Goal: Information Seeking & Learning: Understand process/instructions

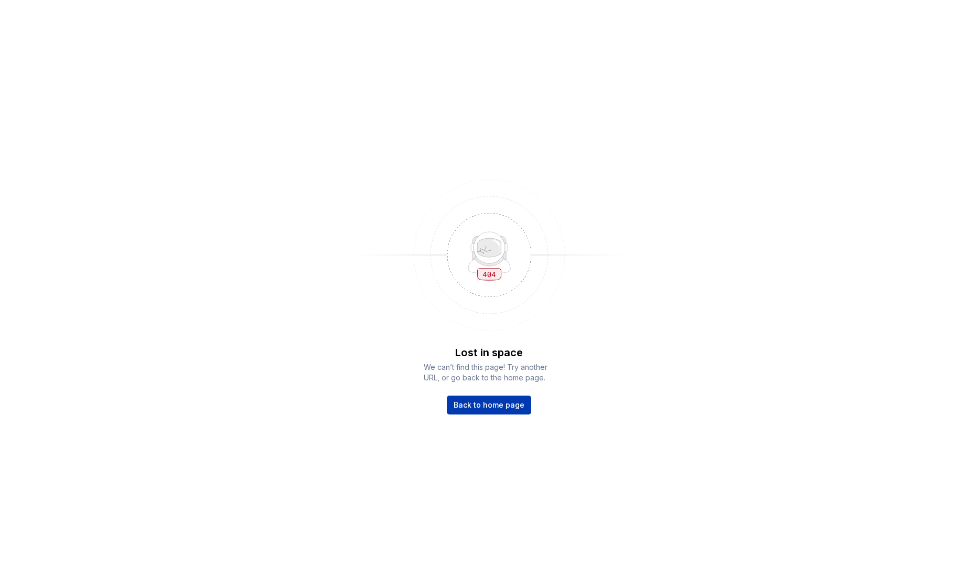
click at [479, 413] on link "Back to home page" at bounding box center [489, 405] width 84 height 19
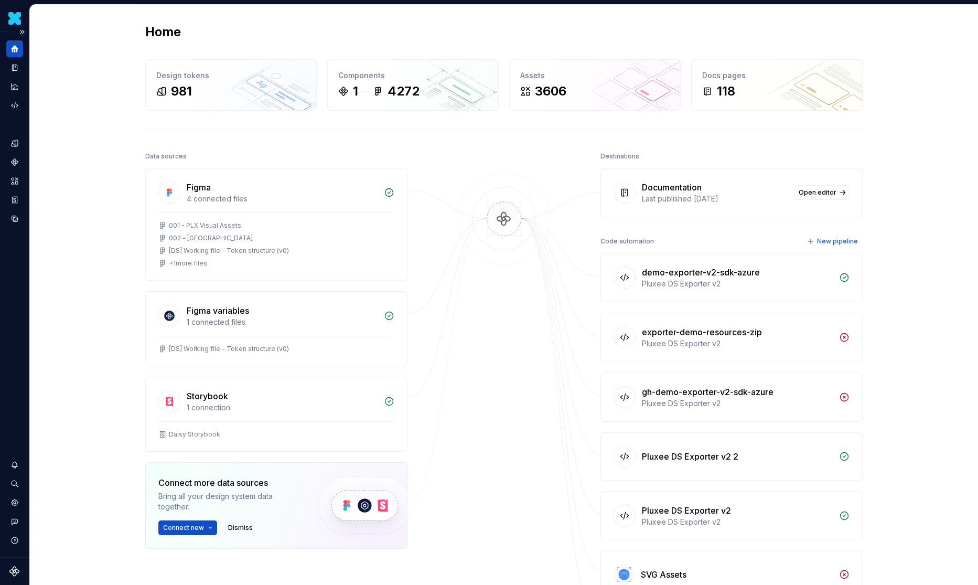
click at [8, 57] on div at bounding box center [14, 76] width 17 height 73
click at [13, 65] on icon "Documentation" at bounding box center [14, 67] width 9 height 9
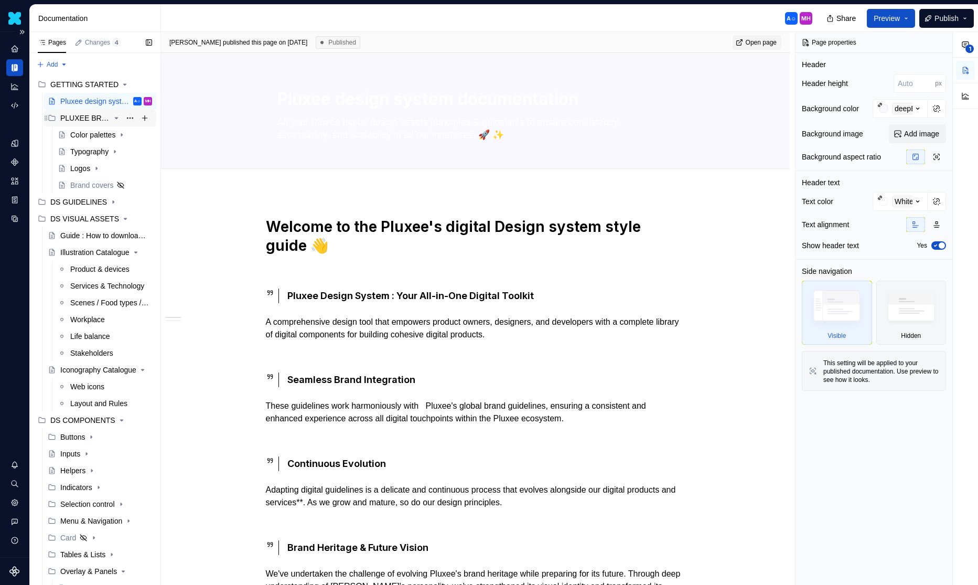
click at [120, 119] on icon "Page tree" at bounding box center [116, 118] width 8 height 8
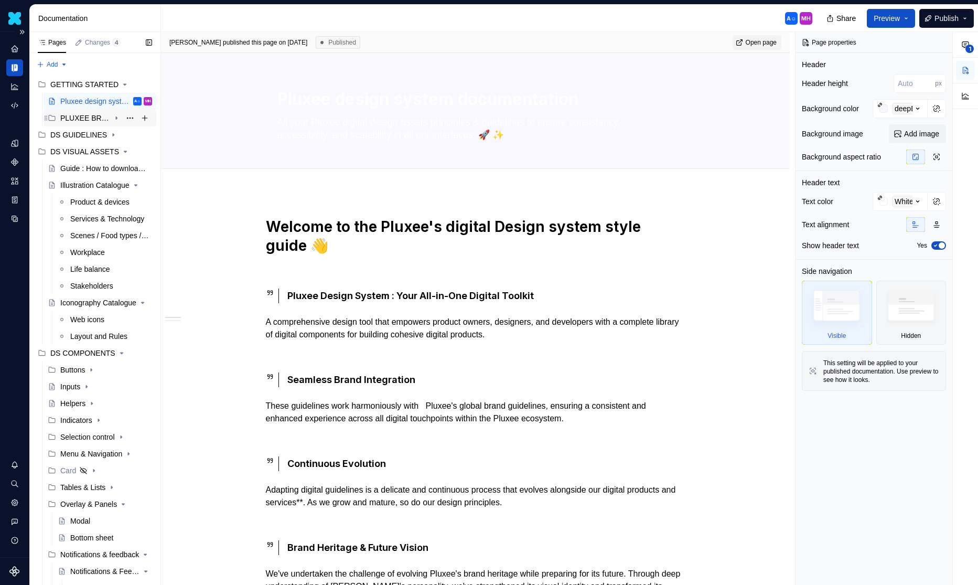
click at [120, 119] on icon "Page tree" at bounding box center [116, 118] width 8 height 8
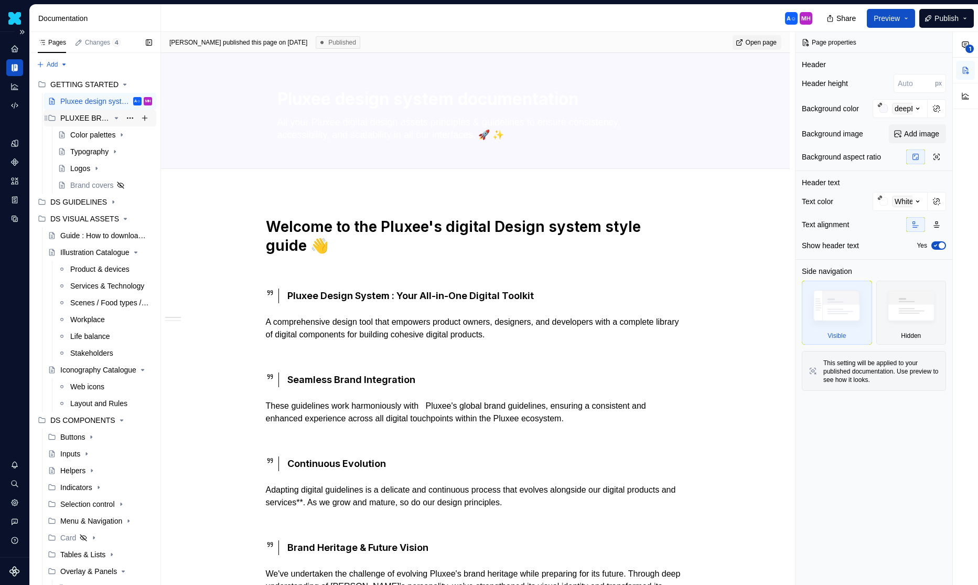
click at [120, 119] on icon "Page tree" at bounding box center [116, 118] width 8 height 8
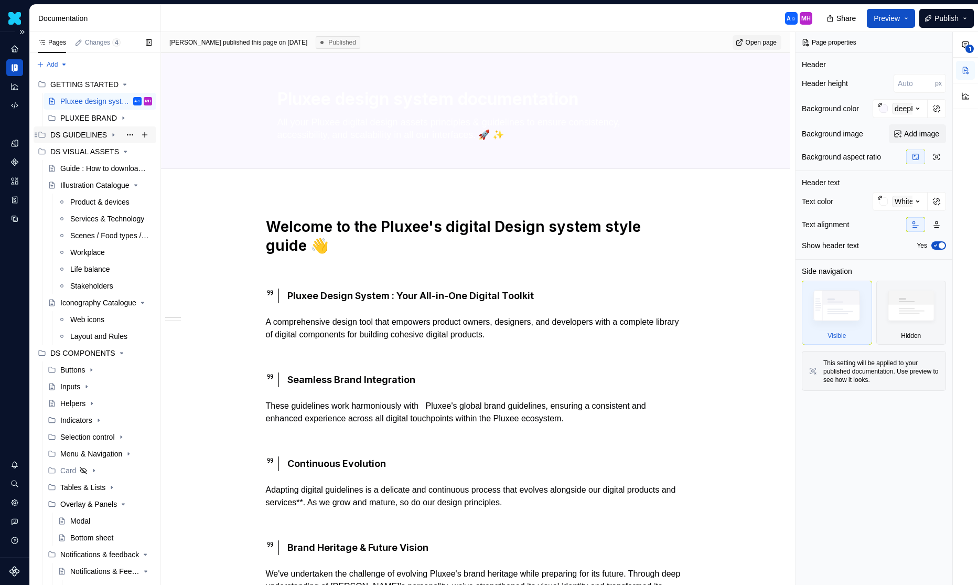
click at [114, 134] on icon "Page tree" at bounding box center [113, 135] width 8 height 8
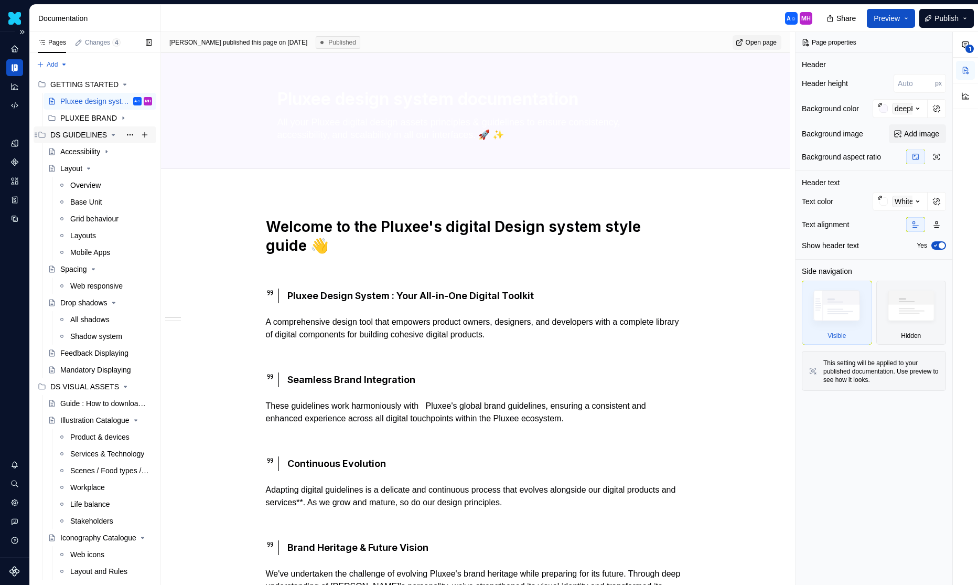
click at [114, 134] on icon "Page tree" at bounding box center [113, 135] width 8 height 8
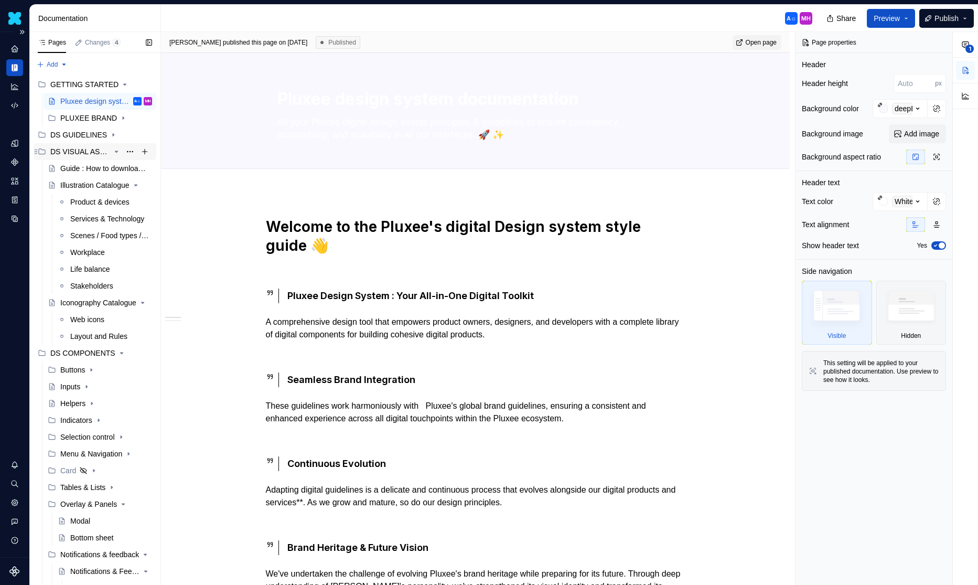
click at [118, 152] on icon "Page tree" at bounding box center [116, 151] width 8 height 8
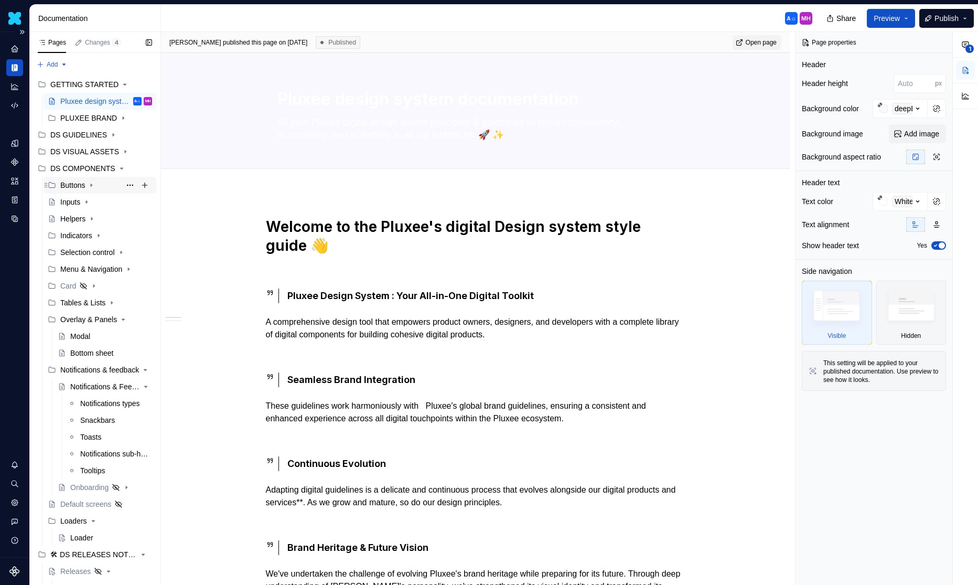
click at [77, 178] on div "Buttons" at bounding box center [106, 185] width 92 height 15
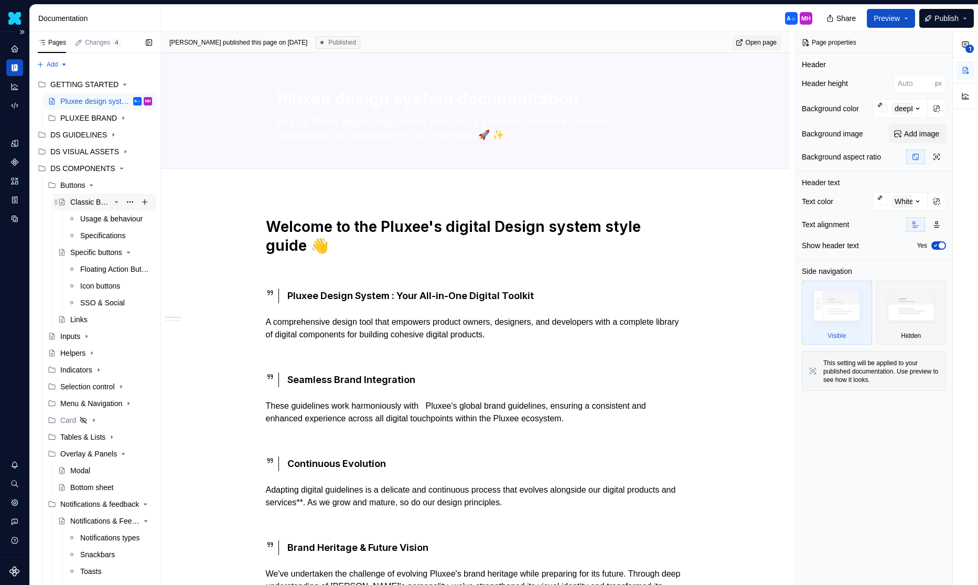
click at [98, 205] on div "Classic Buttons" at bounding box center [90, 202] width 40 height 10
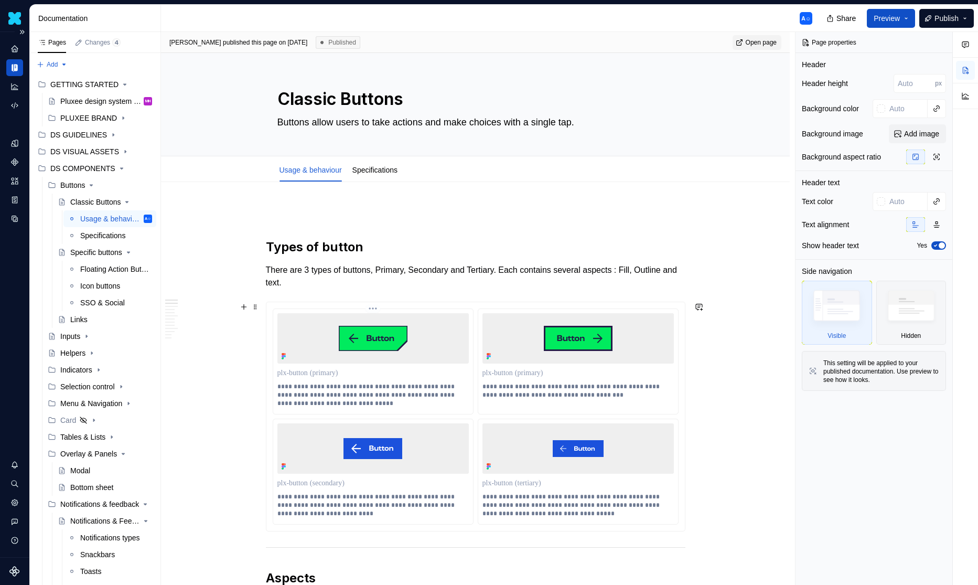
click at [412, 362] on div at bounding box center [373, 338] width 191 height 50
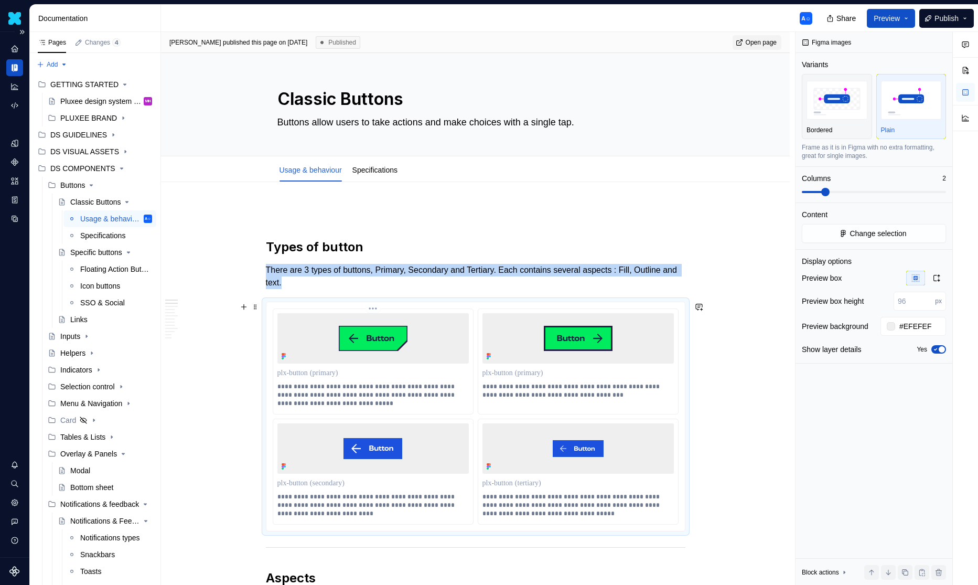
click at [392, 349] on img at bounding box center [373, 338] width 69 height 25
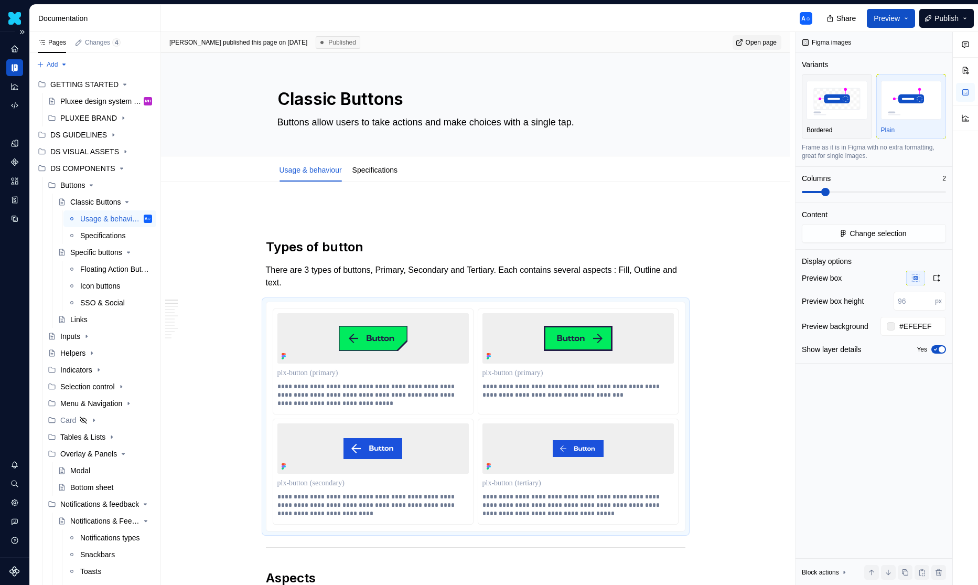
type textarea "*"
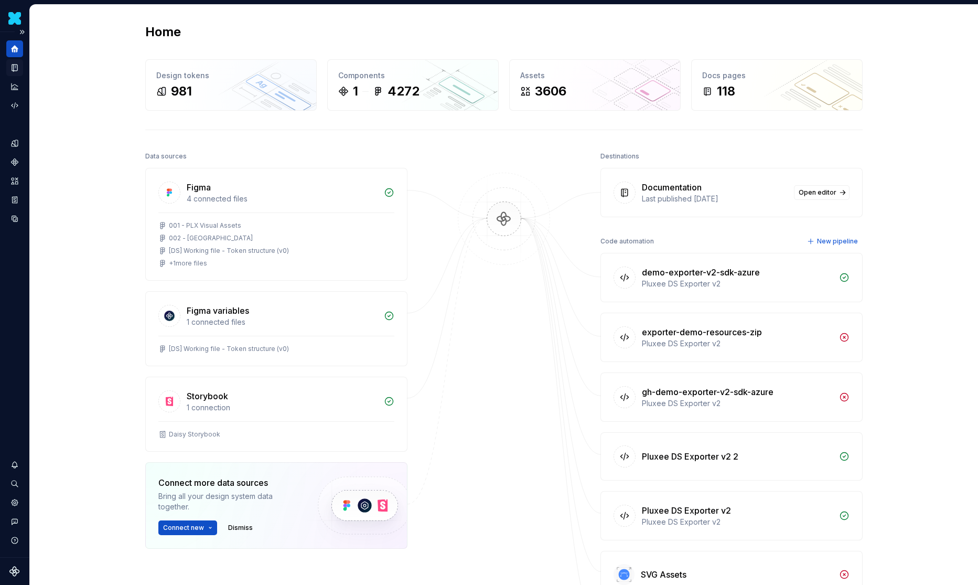
click at [13, 69] on icon "Documentation" at bounding box center [14, 68] width 5 height 7
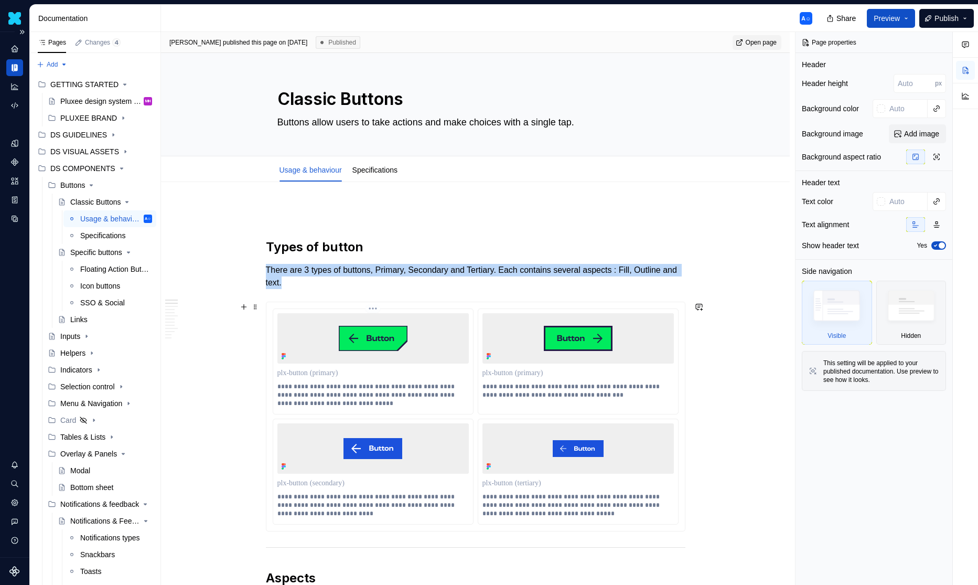
click at [410, 352] on div at bounding box center [373, 338] width 191 height 50
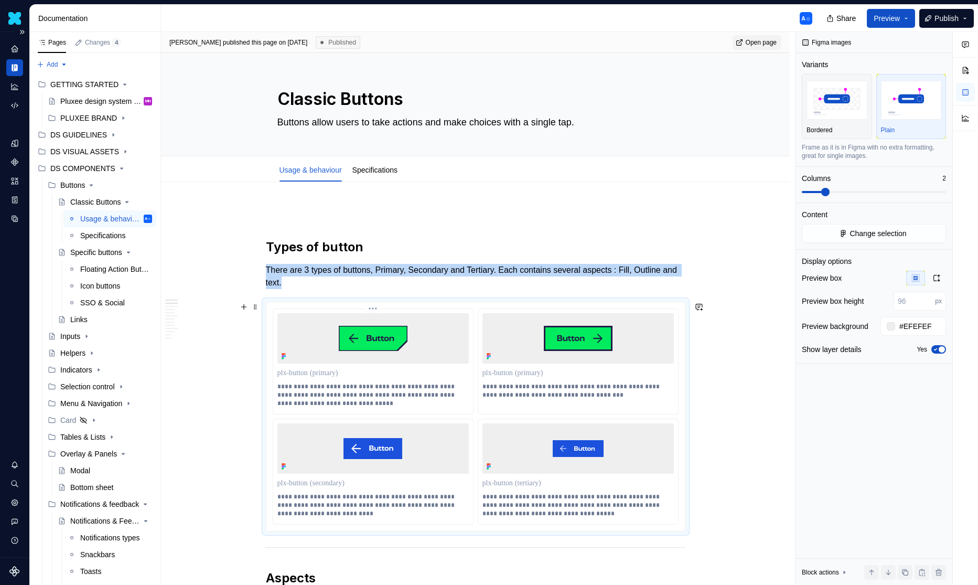
click at [410, 352] on div at bounding box center [373, 338] width 191 height 50
click at [847, 233] on button "Change selection" at bounding box center [874, 233] width 144 height 19
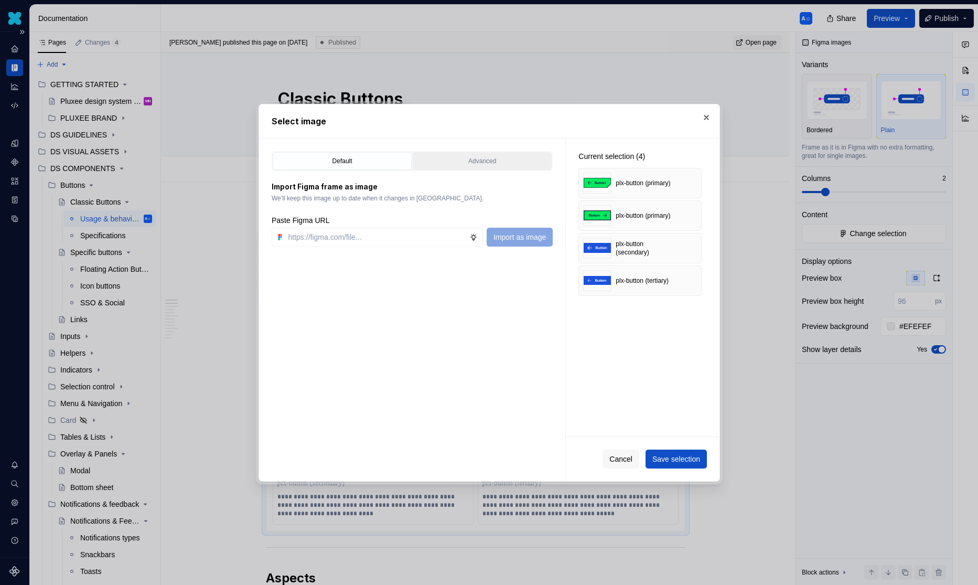
click at [477, 157] on div "Advanced" at bounding box center [483, 161] width 132 height 10
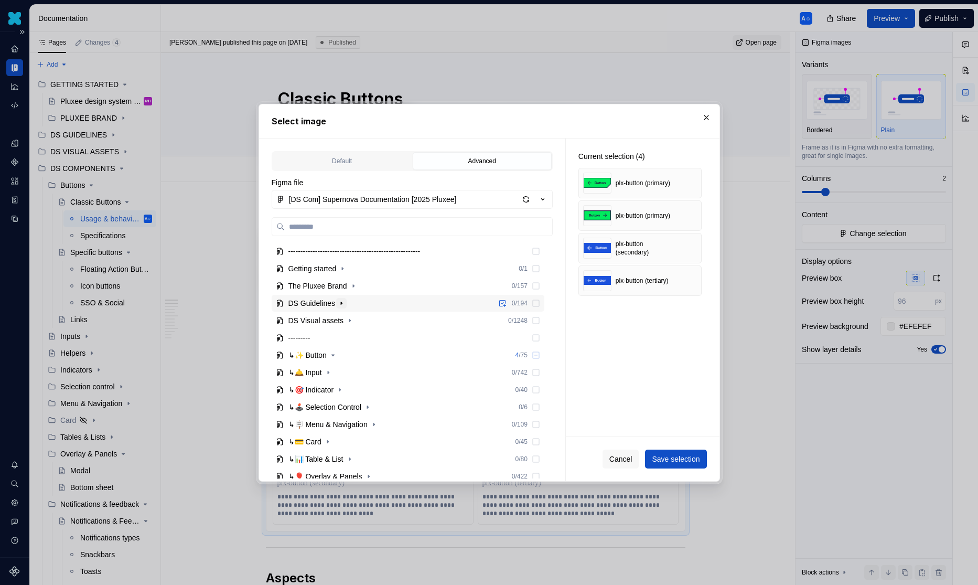
scroll to position [37, 0]
click at [330, 352] on icon "button" at bounding box center [333, 352] width 8 height 8
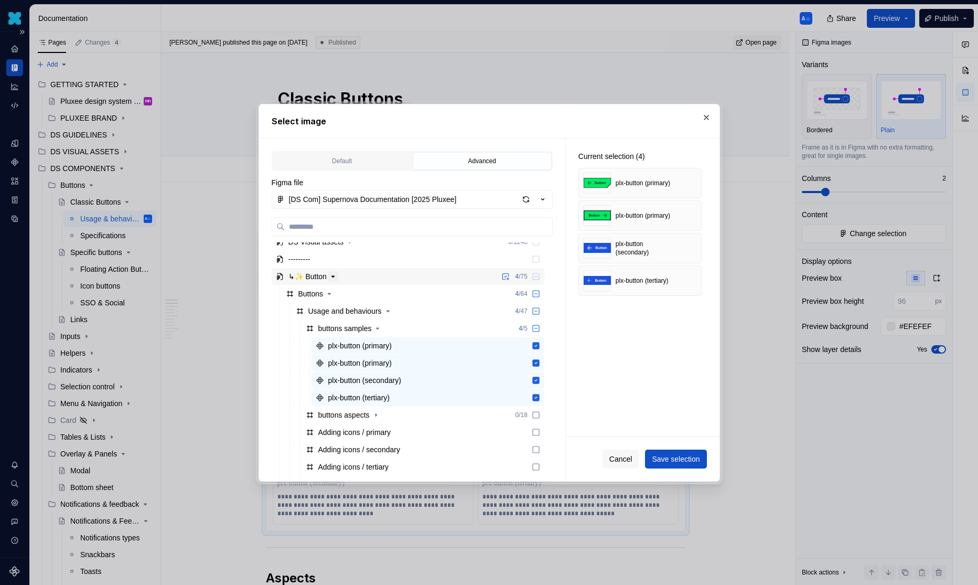
scroll to position [113, 0]
click at [381, 328] on icon "button" at bounding box center [378, 328] width 8 height 8
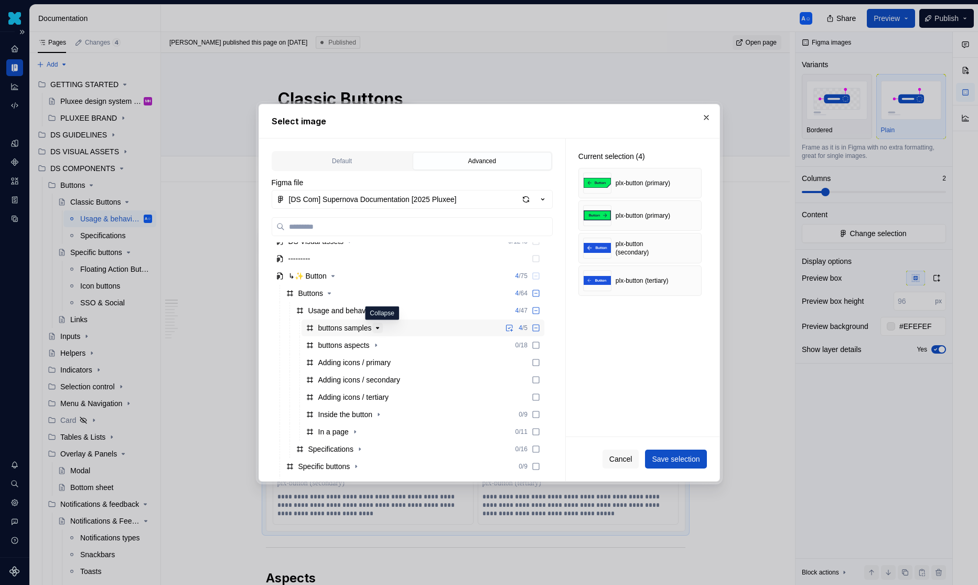
click at [381, 328] on icon "button" at bounding box center [378, 328] width 8 height 8
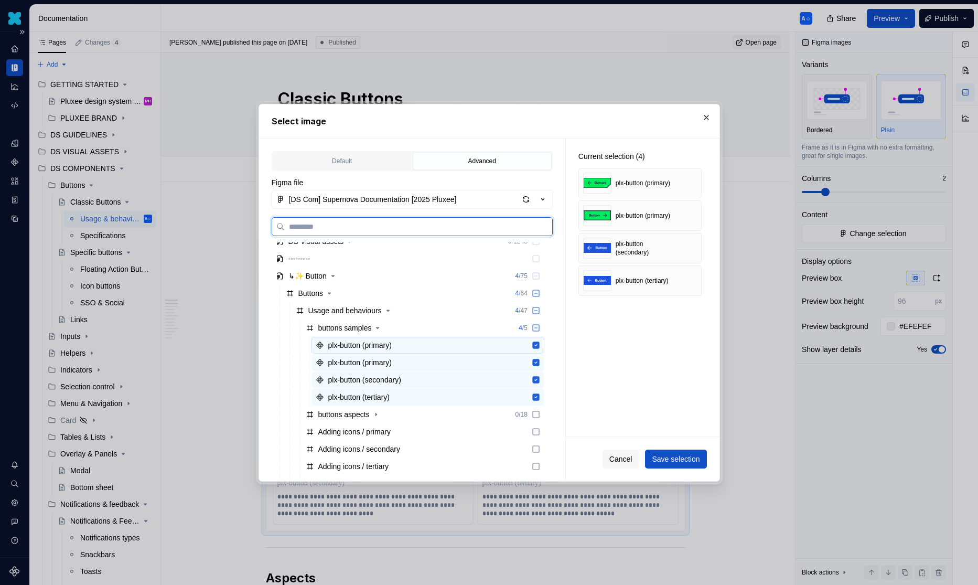
click at [539, 345] on icon at bounding box center [536, 345] width 7 height 7
click at [540, 345] on icon at bounding box center [536, 345] width 8 height 8
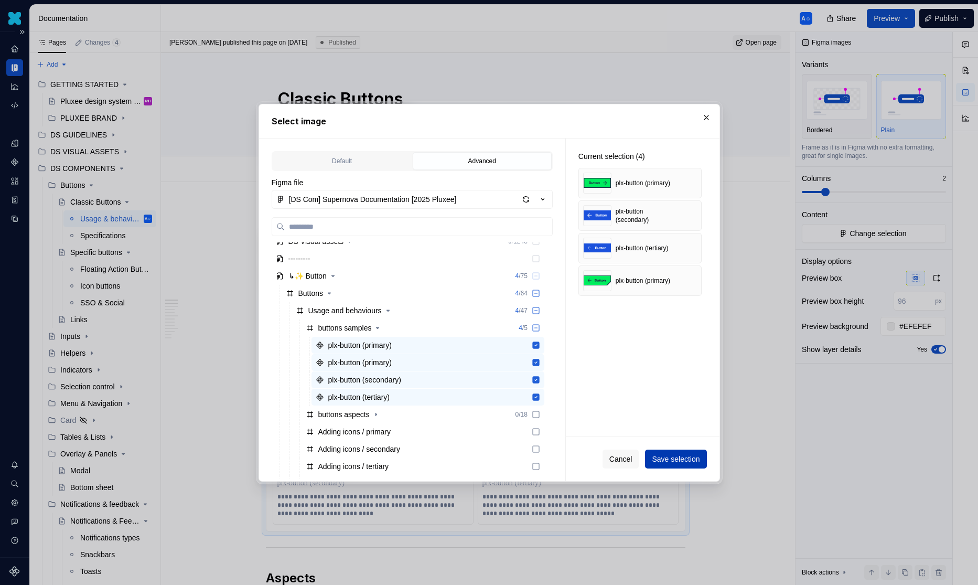
click at [677, 460] on span "Save selection" at bounding box center [676, 459] width 48 height 10
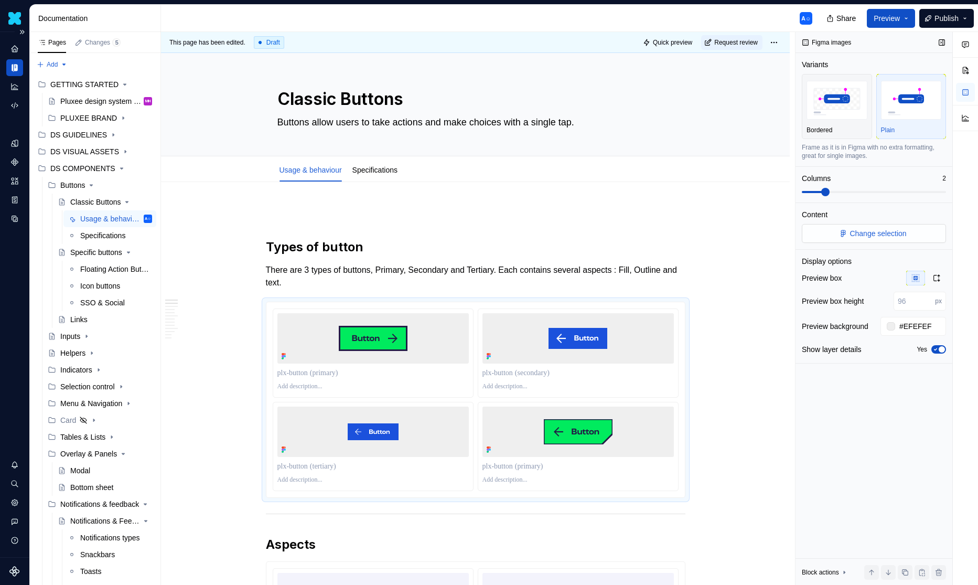
click at [850, 235] on span "Change selection" at bounding box center [878, 233] width 57 height 10
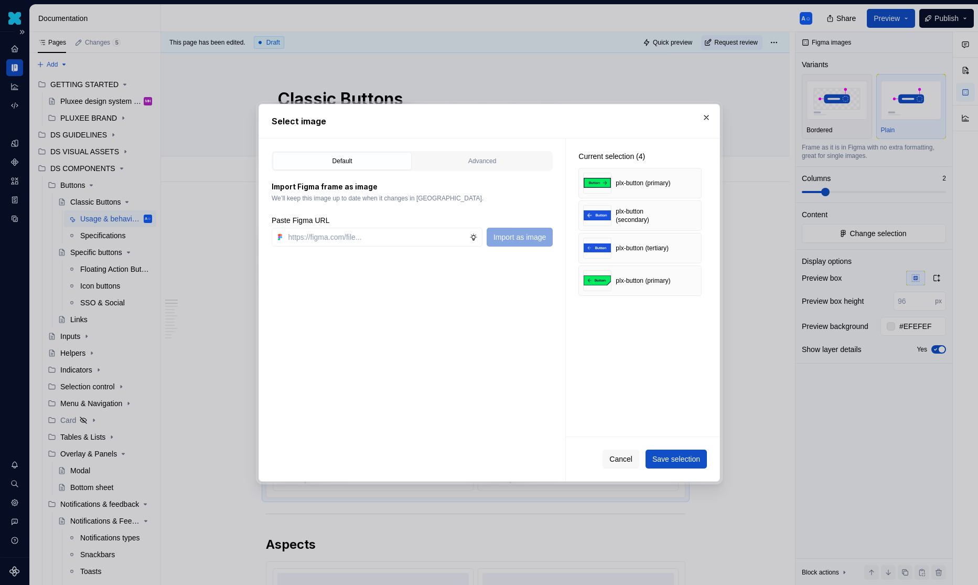
click at [457, 148] on div "Default Advanced Import Figma frame as image We’ll keep this image up to date w…" at bounding box center [412, 310] width 306 height 343
click at [457, 161] on div "Advanced" at bounding box center [483, 161] width 132 height 10
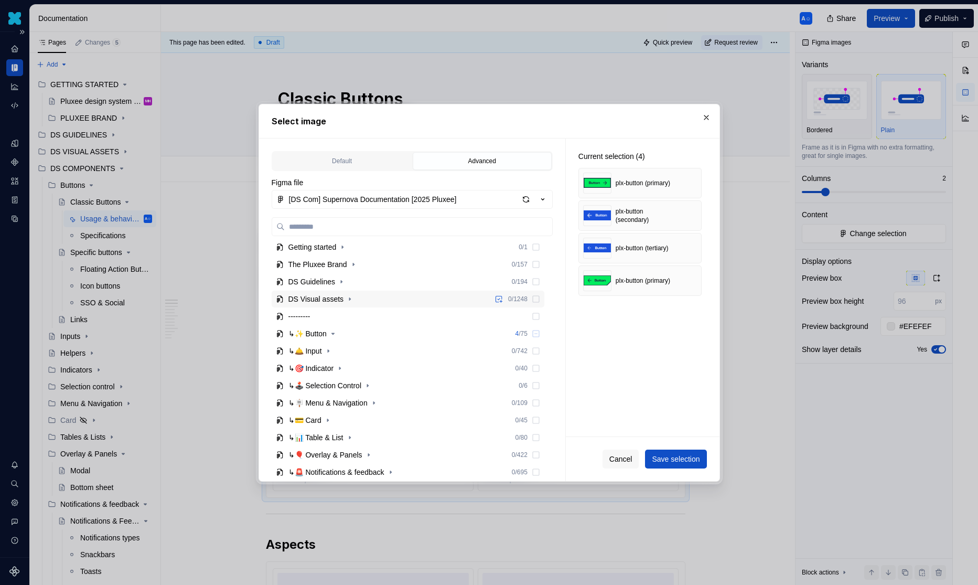
scroll to position [23, 0]
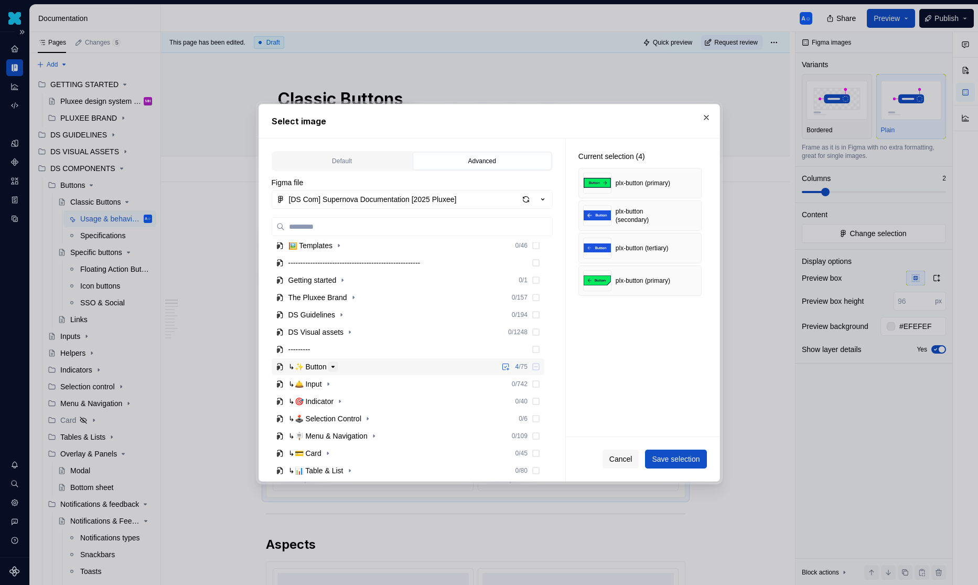
click at [337, 367] on icon "button" at bounding box center [333, 367] width 8 height 8
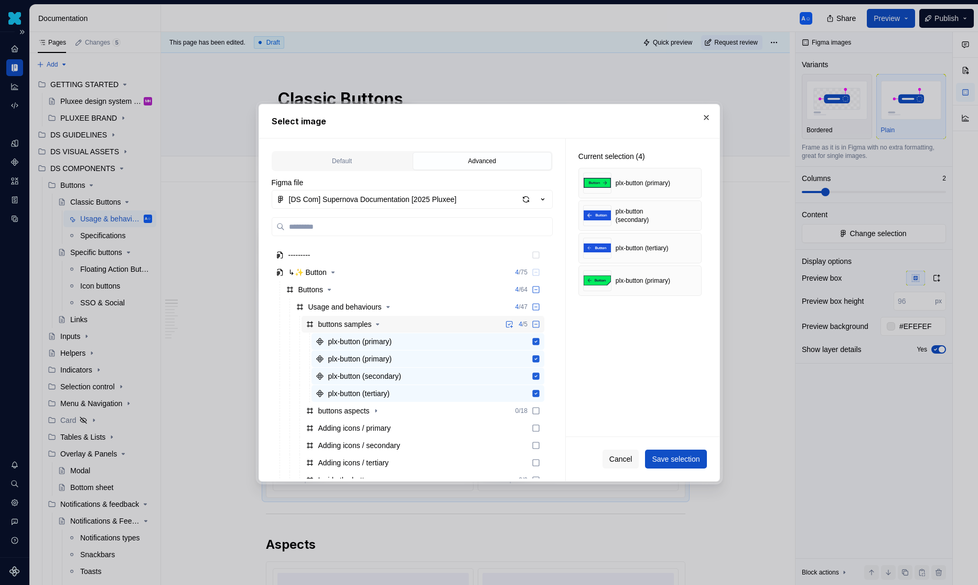
scroll to position [141, 0]
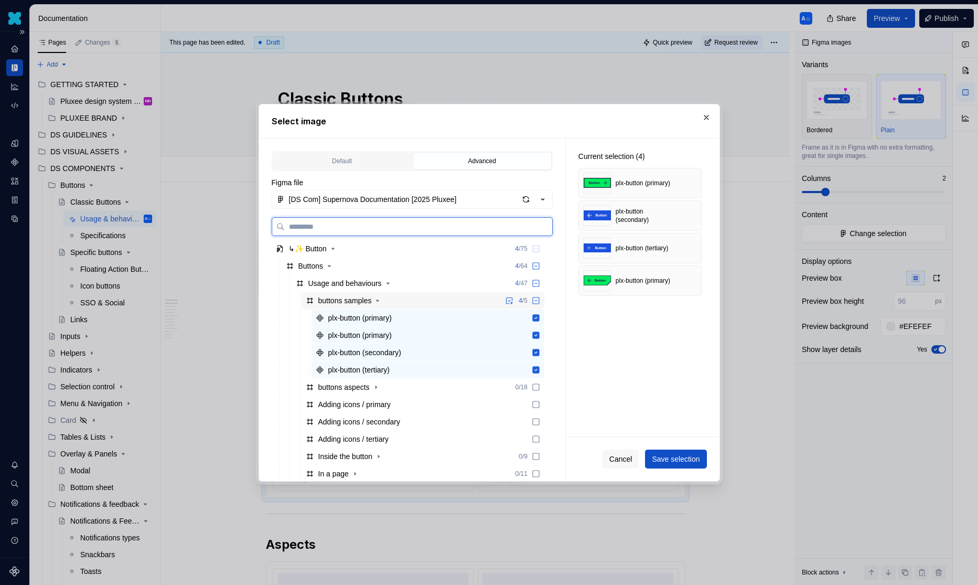
click at [540, 299] on icon at bounding box center [536, 300] width 8 height 8
click at [539, 299] on icon at bounding box center [536, 300] width 7 height 7
click at [540, 317] on icon at bounding box center [536, 318] width 8 height 8
click at [539, 337] on icon at bounding box center [536, 335] width 7 height 7
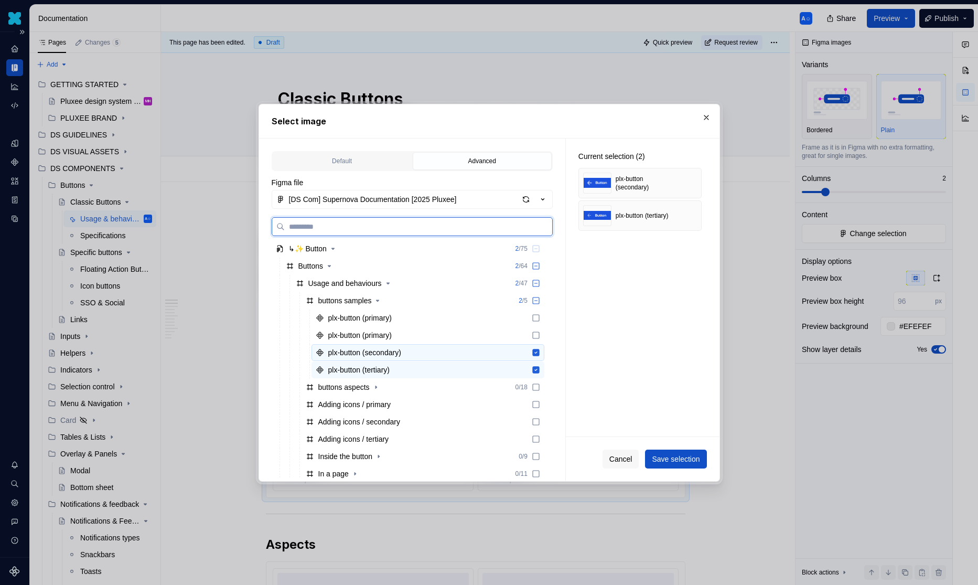
click at [539, 354] on icon at bounding box center [536, 352] width 7 height 7
click at [539, 366] on icon at bounding box center [536, 369] width 7 height 7
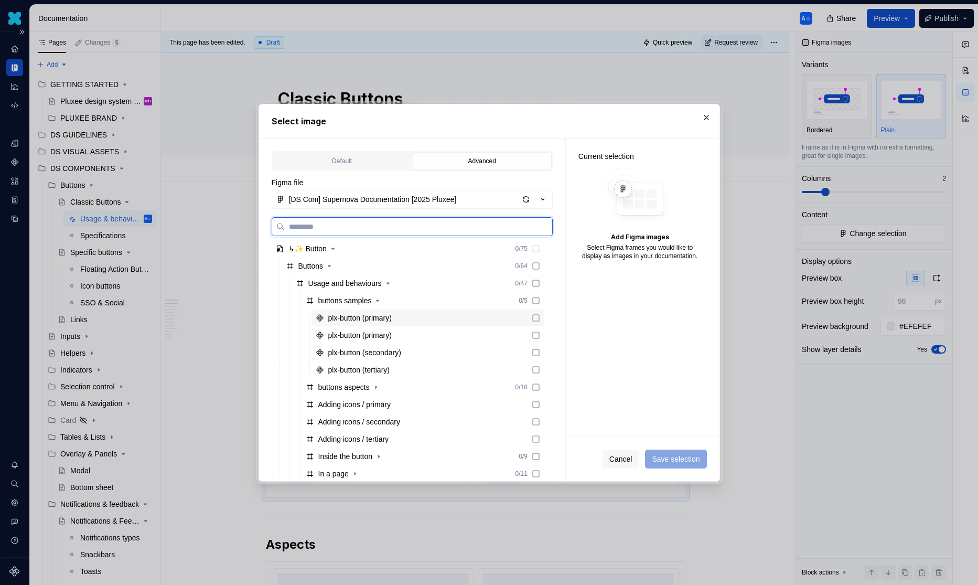
click at [540, 319] on icon at bounding box center [536, 318] width 8 height 8
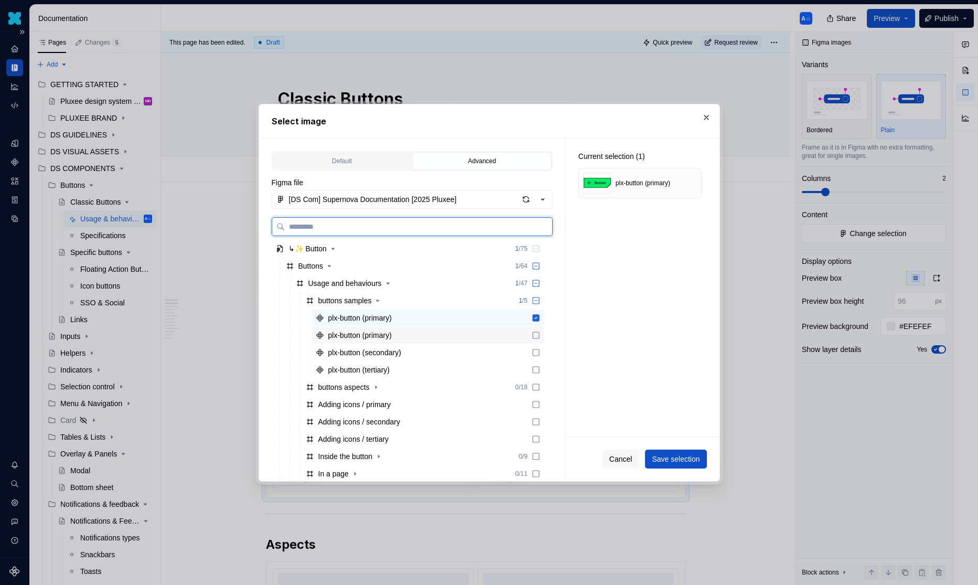
click at [540, 331] on icon at bounding box center [536, 335] width 8 height 8
click at [539, 349] on icon at bounding box center [536, 352] width 6 height 6
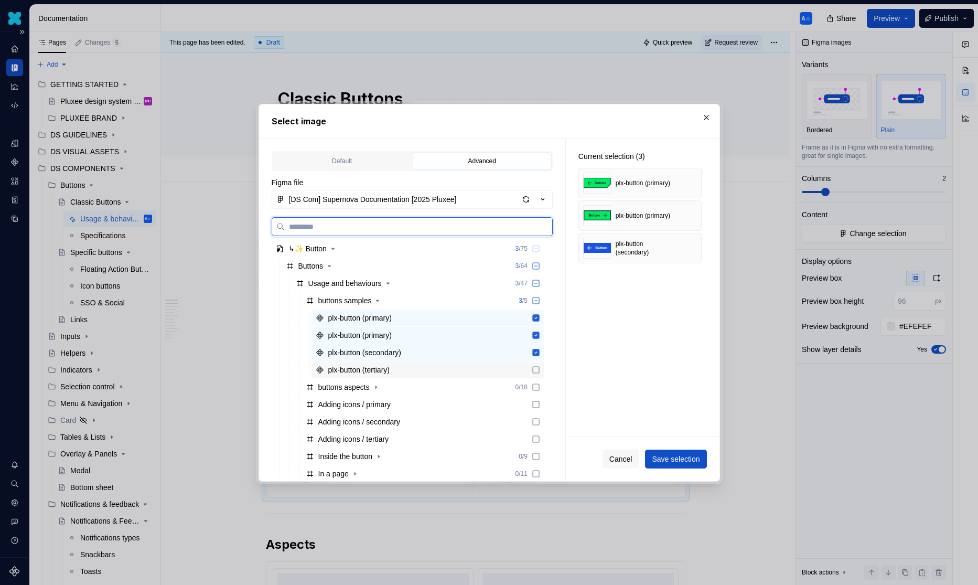
click at [540, 371] on icon at bounding box center [536, 370] width 8 height 8
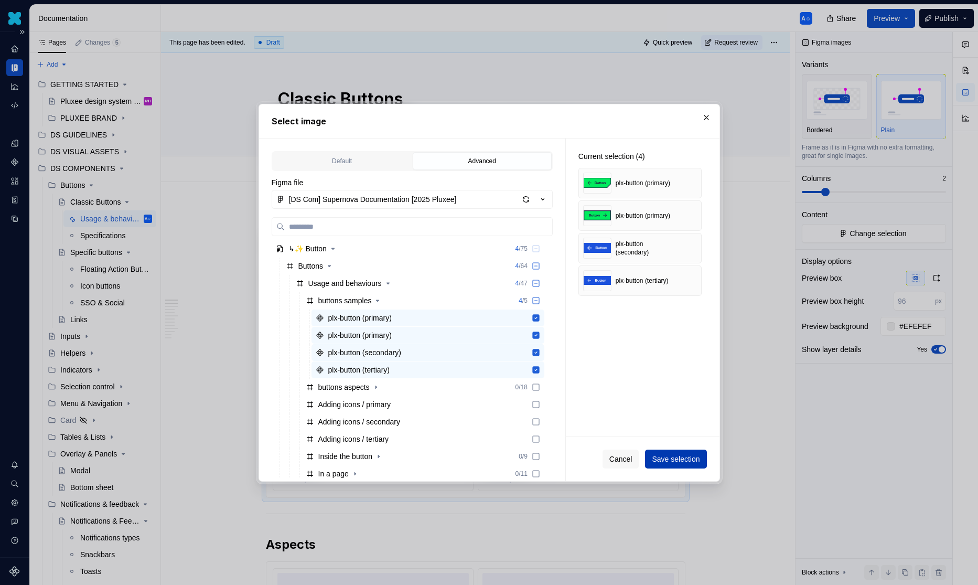
click at [696, 463] on span "Save selection" at bounding box center [676, 459] width 48 height 10
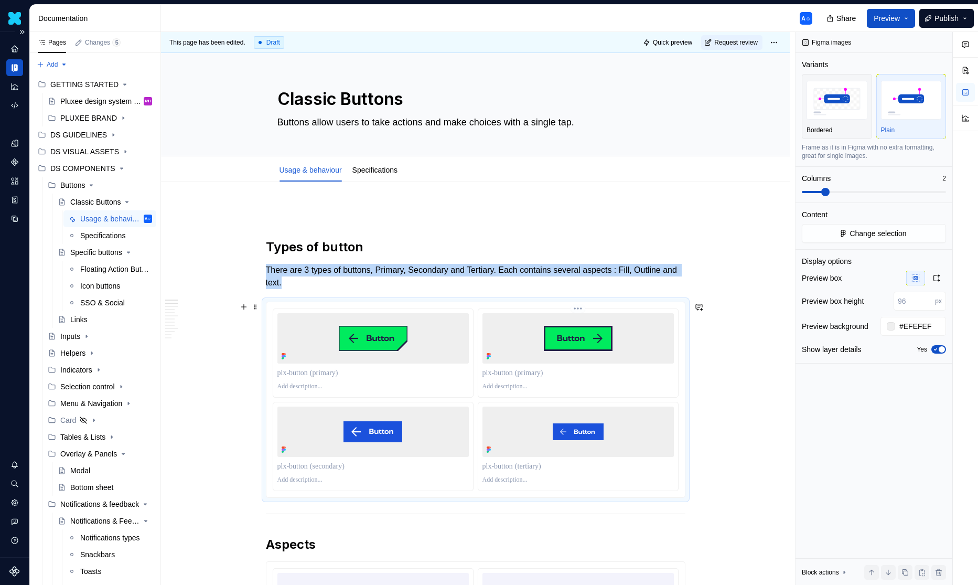
click at [674, 346] on div at bounding box center [578, 338] width 191 height 50
click at [890, 105] on img "button" at bounding box center [911, 100] width 61 height 38
click at [944, 350] on span "button" at bounding box center [942, 349] width 6 height 6
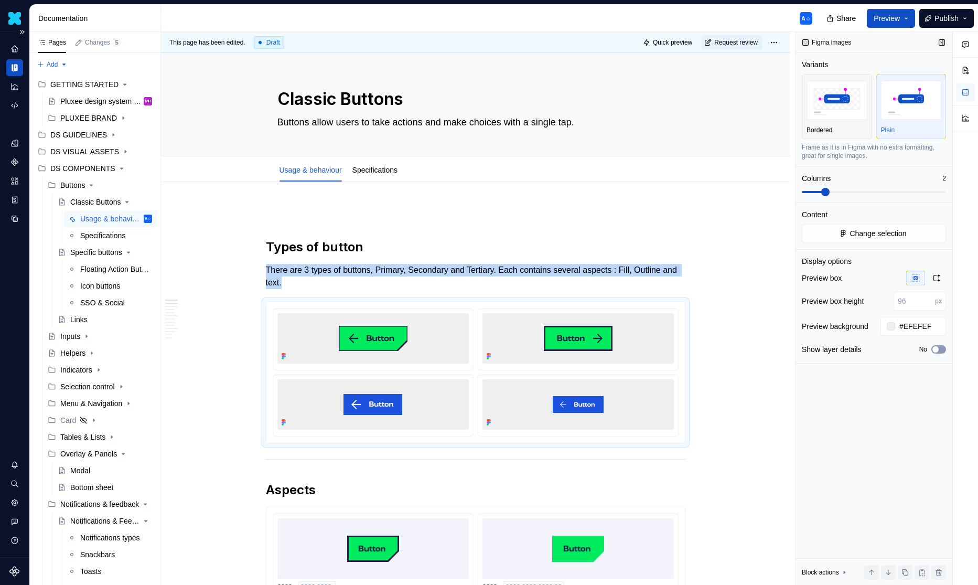
click at [944, 350] on button "No" at bounding box center [939, 349] width 15 height 8
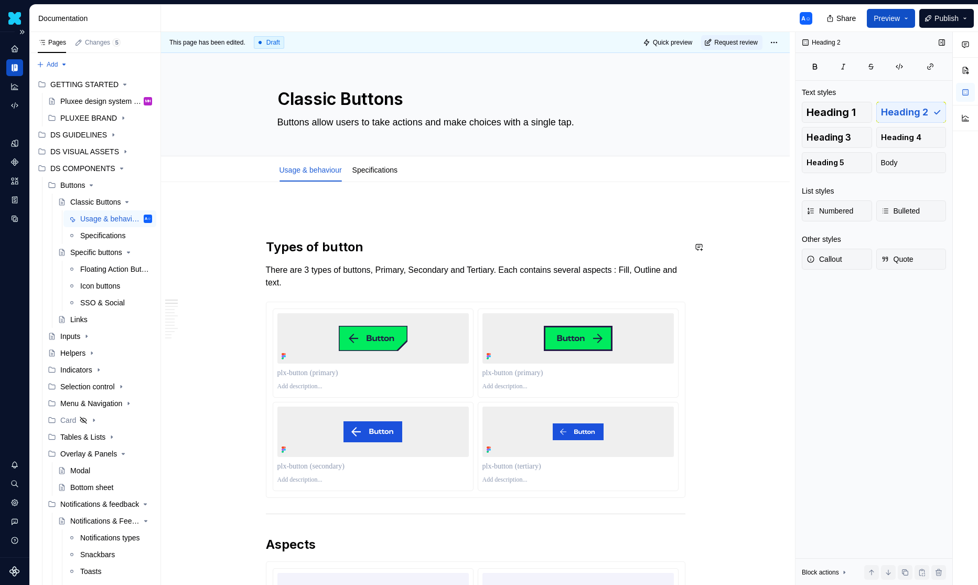
click at [698, 312] on button "button" at bounding box center [699, 307] width 15 height 15
type textarea "*"
click at [614, 307] on span "[PERSON_NAME]" at bounding box center [584, 311] width 60 height 10
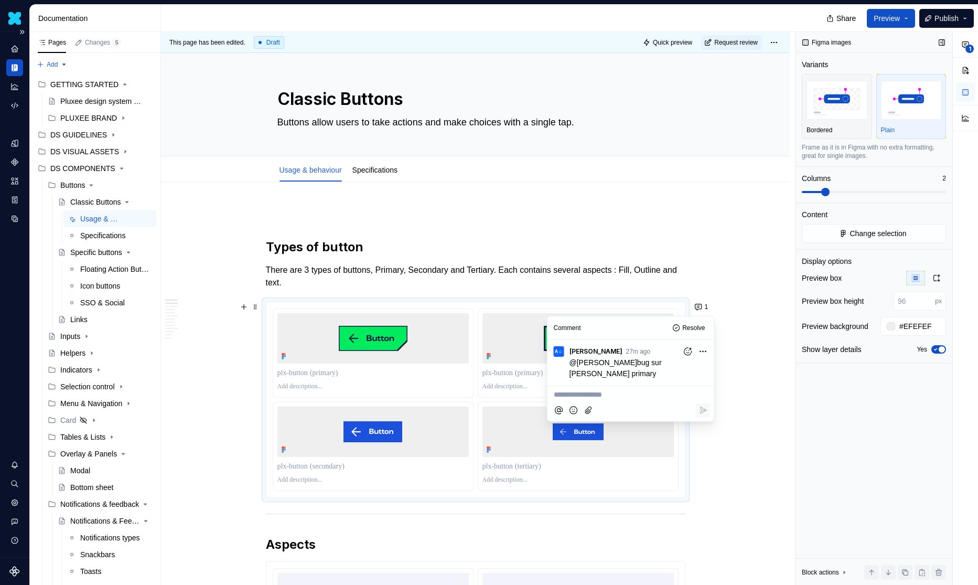
type textarea "*"
